Goal: Find contact information: Obtain details needed to contact an individual or organization

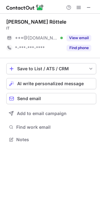
scroll to position [136, 100]
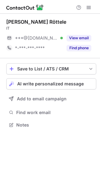
scroll to position [3, 3]
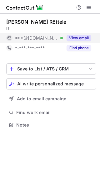
click at [84, 38] on button "View email" at bounding box center [78, 38] width 25 height 6
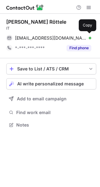
click at [84, 38] on div "isabellalonghif@gmail.com Verified" at bounding box center [53, 38] width 76 height 6
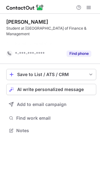
scroll to position [116, 100]
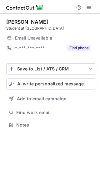
scroll to position [126, 100]
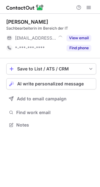
scroll to position [3, 3]
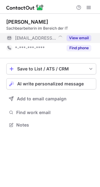
click at [84, 38] on button "View email" at bounding box center [78, 38] width 25 height 6
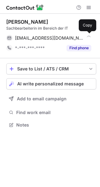
click at [84, 38] on div "[EMAIL_ADDRESS][DOMAIN_NAME]" at bounding box center [53, 38] width 76 height 6
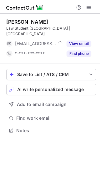
scroll to position [126, 100]
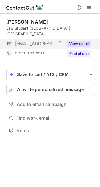
click at [79, 42] on button "View email" at bounding box center [78, 44] width 25 height 6
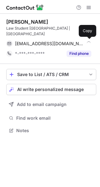
click at [86, 42] on div at bounding box center [89, 44] width 6 height 6
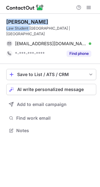
drag, startPoint x: 29, startPoint y: 28, endPoint x: 2, endPoint y: 22, distance: 27.7
click at [2, 22] on div "[PERSON_NAME] Law Student [GEOGRAPHIC_DATA] | [GEOGRAPHIC_DATA] [EMAIL_ADDRESS]…" at bounding box center [50, 77] width 100 height 126
copy div "Julian Draenkow Law Student"
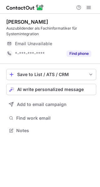
scroll to position [126, 100]
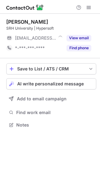
scroll to position [3, 3]
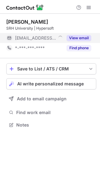
click at [81, 36] on button "View email" at bounding box center [78, 38] width 25 height 6
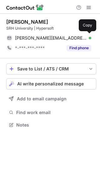
click at [81, 36] on div "[PERSON_NAME][EMAIL_ADDRESS][DOMAIN_NAME] Verified" at bounding box center [53, 38] width 76 height 6
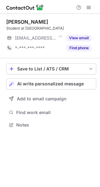
scroll to position [126, 100]
